Goal: Manage account settings

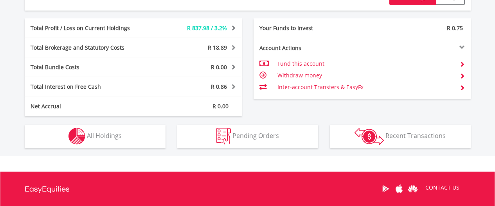
scroll to position [397, 0]
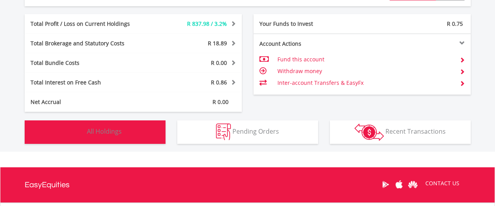
click at [106, 129] on span "All Holdings" at bounding box center [104, 131] width 35 height 9
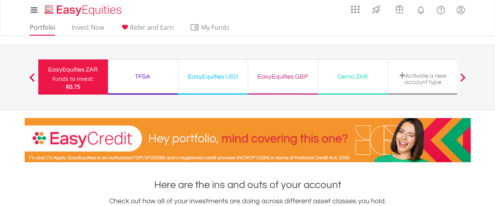
scroll to position [0, 0]
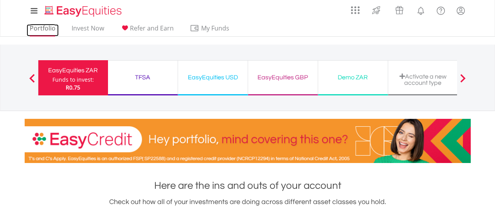
click at [43, 31] on link "Portfolio" at bounding box center [43, 30] width 32 height 12
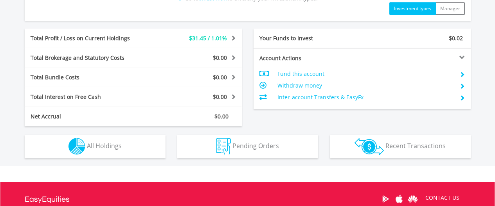
scroll to position [392, 0]
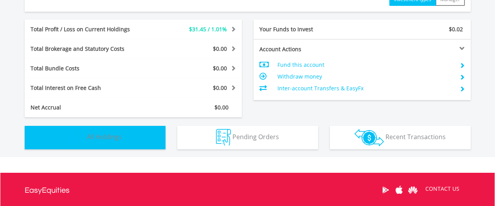
click at [96, 135] on span "All Holdings" at bounding box center [104, 137] width 35 height 9
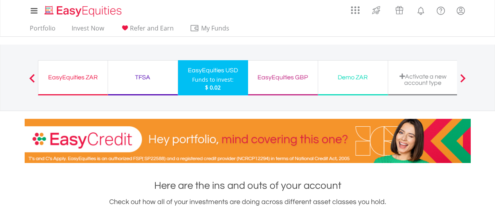
scroll to position [0, 0]
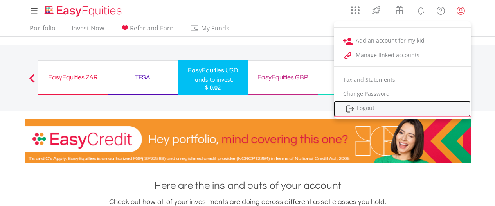
click at [373, 110] on link "Logout" at bounding box center [402, 109] width 137 height 16
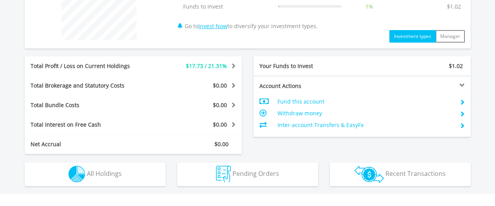
scroll to position [382, 0]
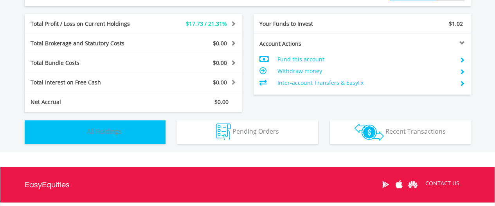
click at [96, 129] on span "All Holdings" at bounding box center [104, 131] width 35 height 9
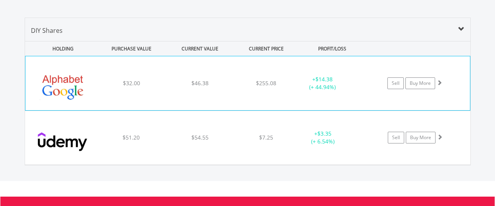
scroll to position [527, 0]
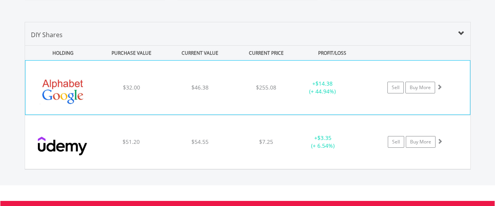
click at [324, 90] on div "+ $14.38 (+ 44.94%)" at bounding box center [322, 88] width 59 height 16
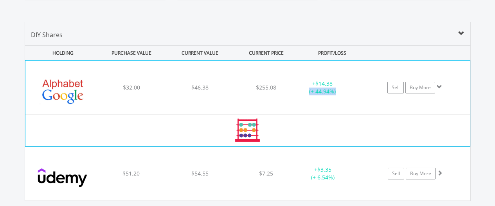
click at [324, 90] on div "+ $14.38 (+ 44.94%)" at bounding box center [322, 88] width 59 height 16
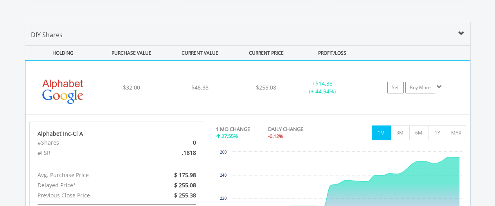
click at [330, 86] on span "$14.38" at bounding box center [324, 83] width 17 height 7
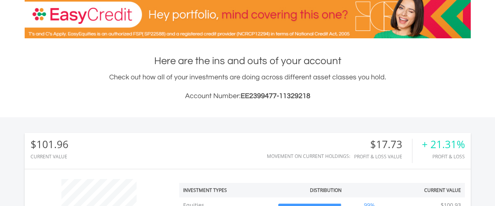
scroll to position [125, 0]
click at [291, 95] on span "EE2399477-11329218" at bounding box center [276, 95] width 70 height 7
click at [256, 96] on span "EE2399477-11329218" at bounding box center [276, 95] width 70 height 7
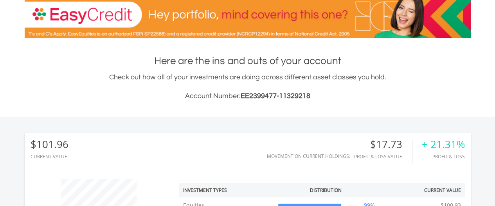
click at [289, 98] on span "EE2399477-11329218" at bounding box center [276, 95] width 70 height 7
click at [261, 97] on span "EE2399477-11329218" at bounding box center [276, 95] width 70 height 7
click at [290, 97] on span "EE2399477-11329218" at bounding box center [276, 95] width 70 height 7
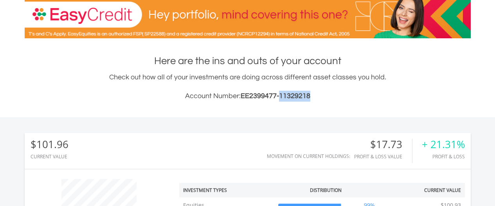
click at [290, 97] on span "EE2399477-11329218" at bounding box center [276, 95] width 70 height 7
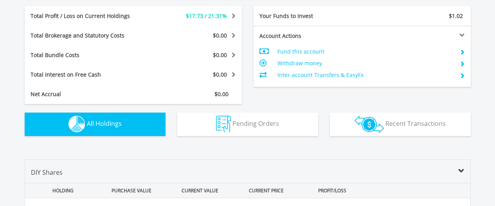
scroll to position [390, 0]
click at [325, 100] on div "Total Profit / Loss on Current Holdings $17.73 / 21.31% Last Valuation $100.93 …" at bounding box center [248, 55] width 458 height 98
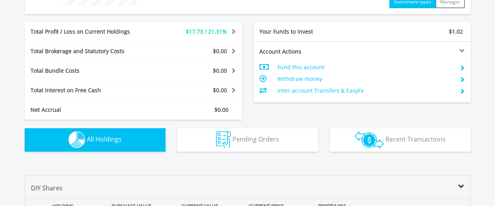
scroll to position [381, 0]
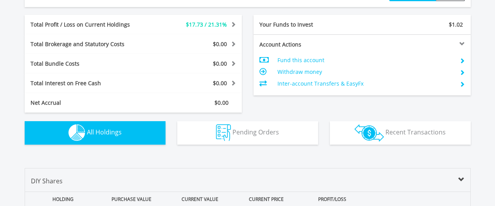
click at [281, 103] on div "Total Profit / Loss on Current Holdings $17.73 / 21.31% Last Valuation $100.93 …" at bounding box center [248, 64] width 458 height 98
click at [286, 161] on div "Value View Share View" at bounding box center [248, 161] width 458 height 16
click at [244, 71] on div "Total Bundle Costs $0.00 Statutory Costs $0.00 Brokerage Costs $0.00 Management…" at bounding box center [133, 64] width 229 height 20
click at [405, 113] on div "Transactions Recent Transactions" at bounding box center [400, 129] width 153 height 32
click at [247, 92] on div "Total Interest on Free Cash $0.00 Interest Income $0.00 Cash Management Fee $0.…" at bounding box center [133, 84] width 229 height 20
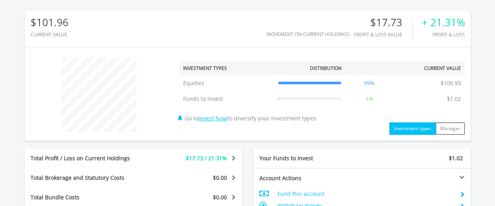
scroll to position [312, 0]
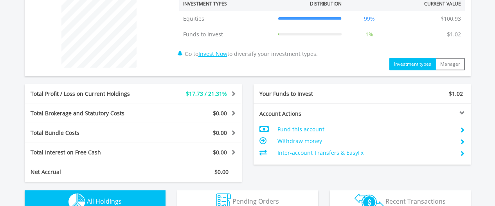
click at [244, 114] on div "Total Brokerage and Statutory Costs $0.00 Statutory Costs $0.00 Brokerage Costs…" at bounding box center [133, 114] width 229 height 20
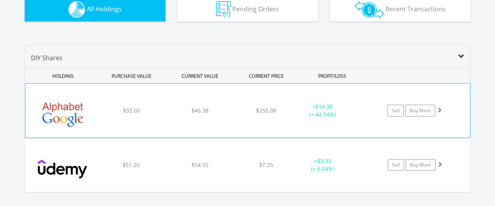
scroll to position [416, 0]
